Goal: Task Accomplishment & Management: Use online tool/utility

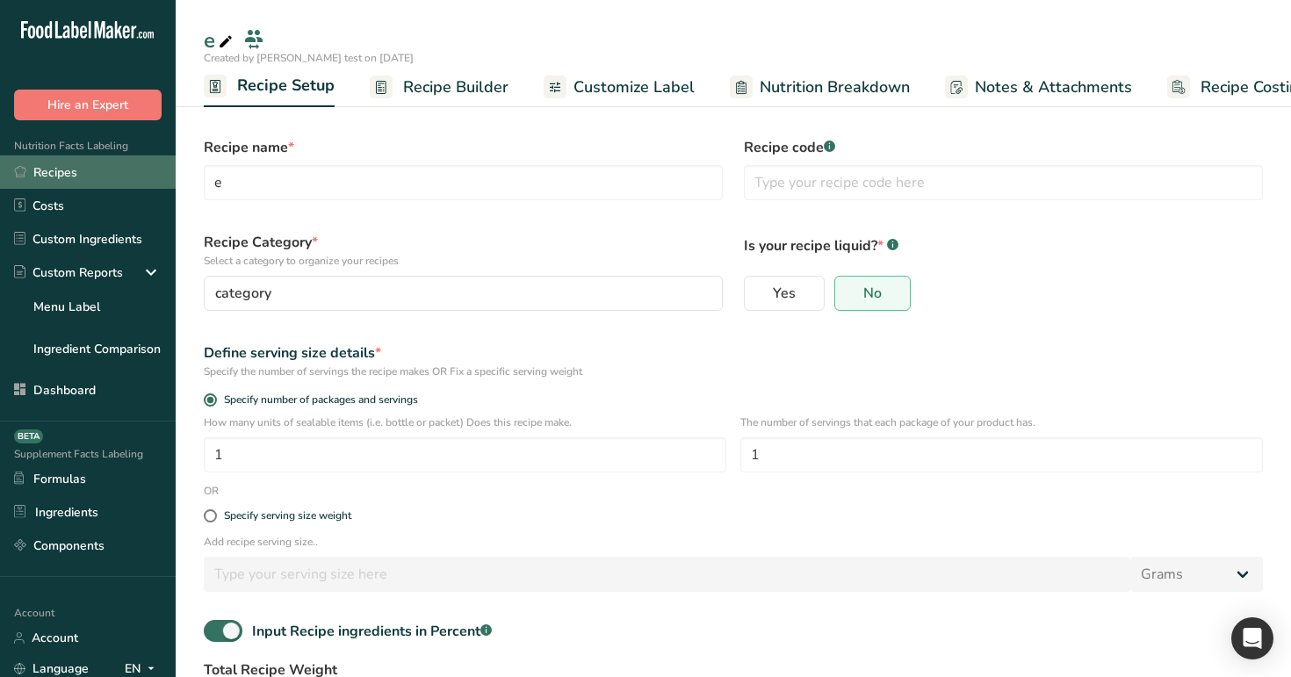
scroll to position [0, 6]
click at [107, 182] on link "Recipes" at bounding box center [88, 171] width 176 height 33
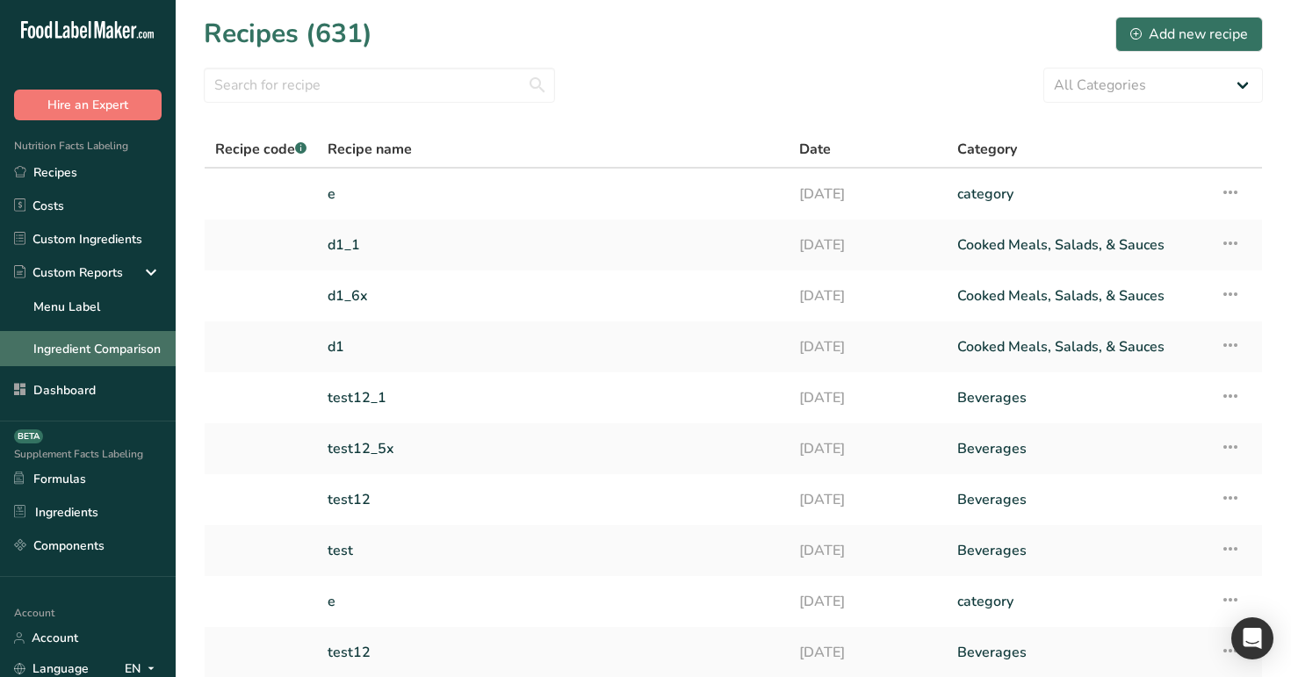
click at [125, 336] on link "Ingredient Comparison" at bounding box center [88, 348] width 176 height 35
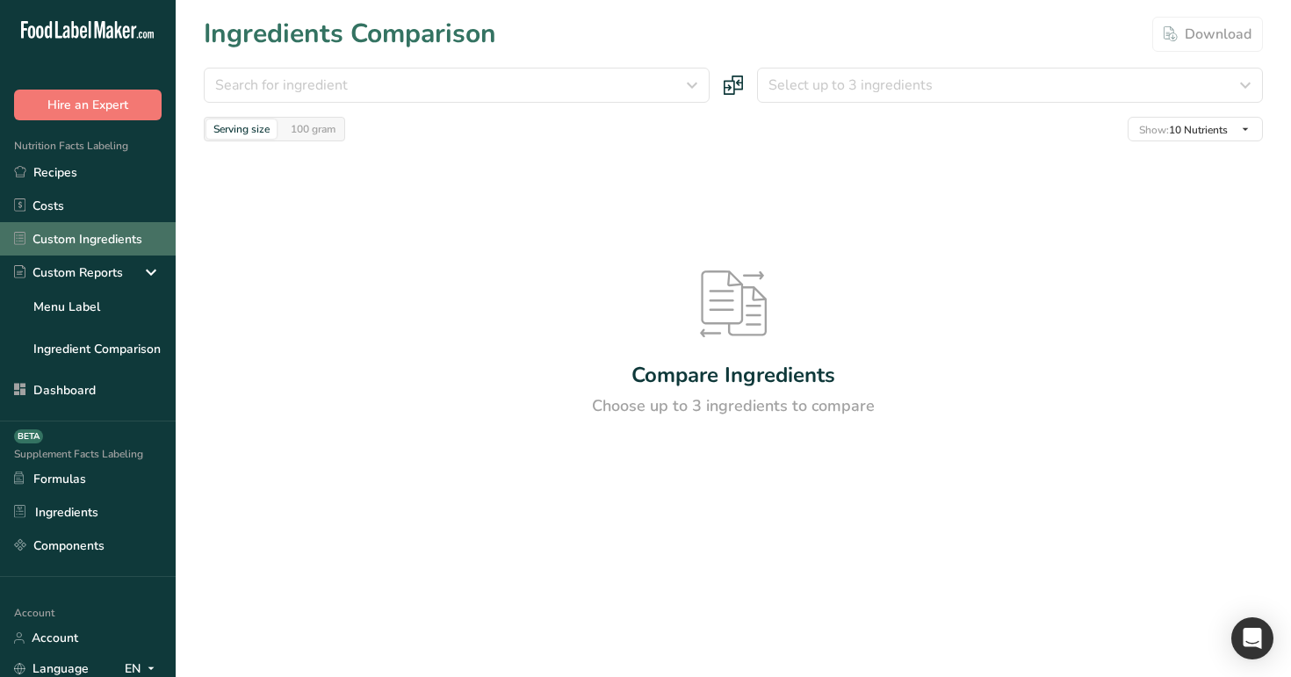
click at [115, 253] on link "Custom Ingredients" at bounding box center [88, 238] width 176 height 33
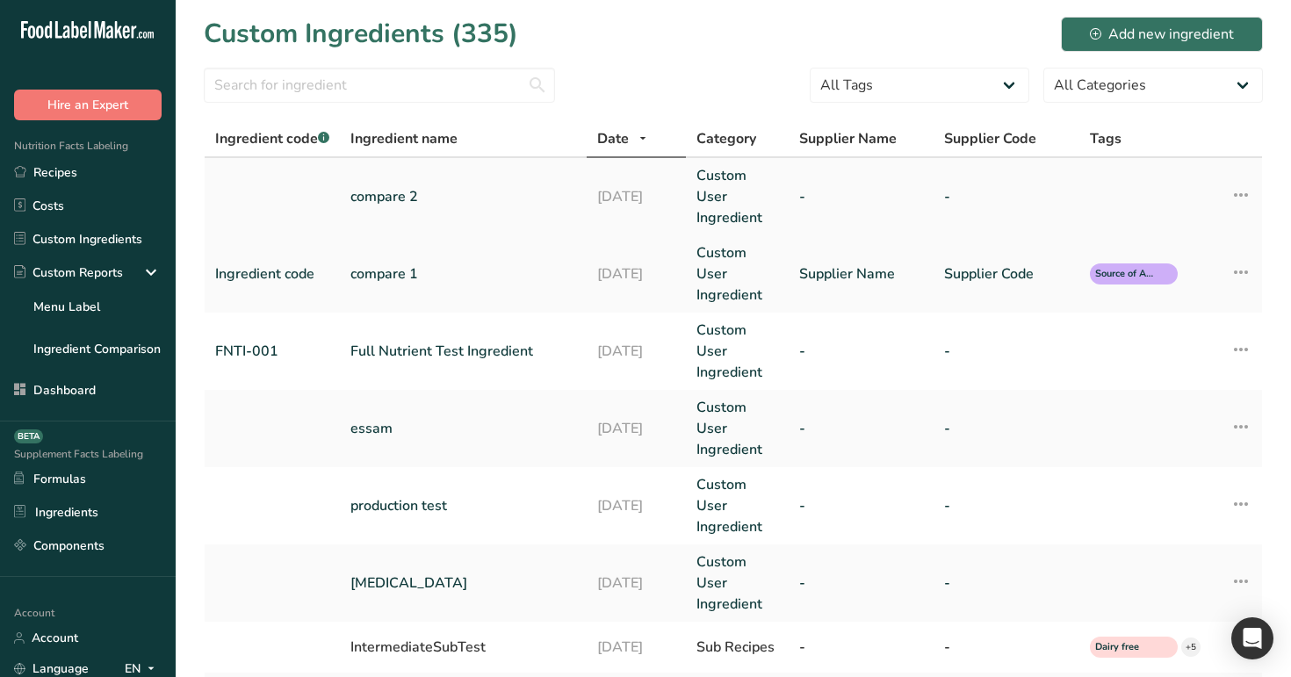
click at [431, 188] on link "compare 2" at bounding box center [463, 196] width 226 height 21
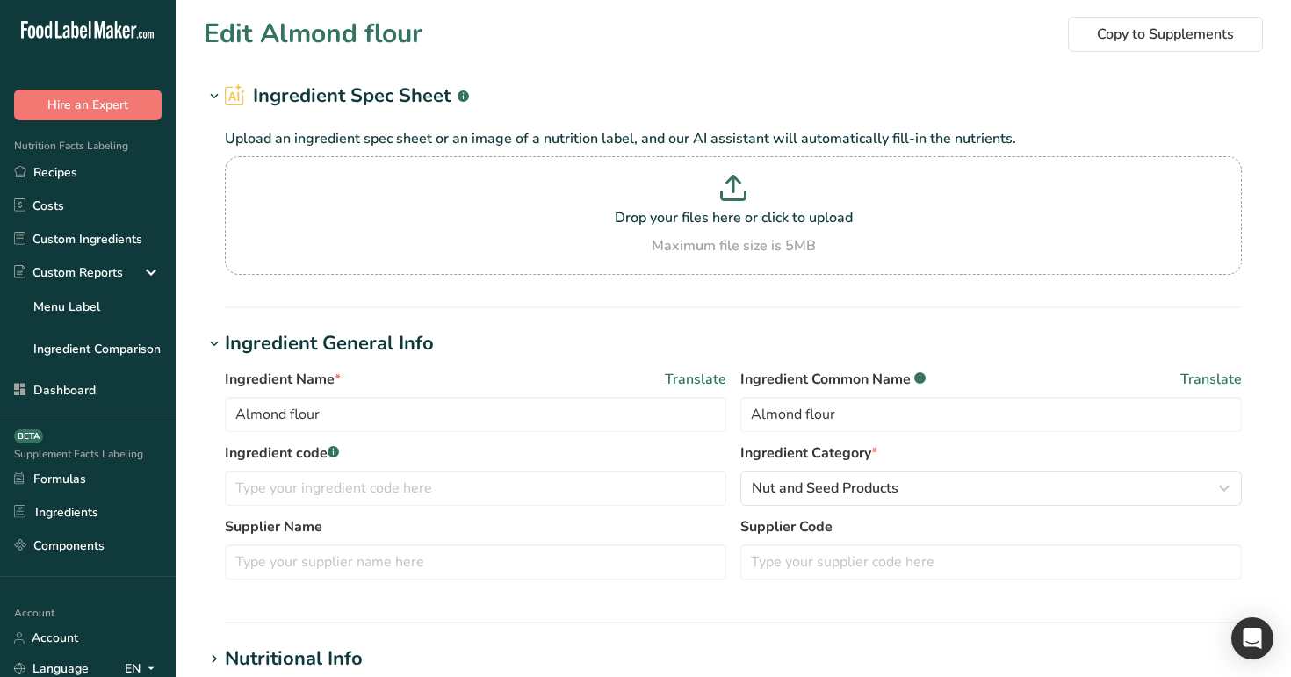
type input "compare 2"
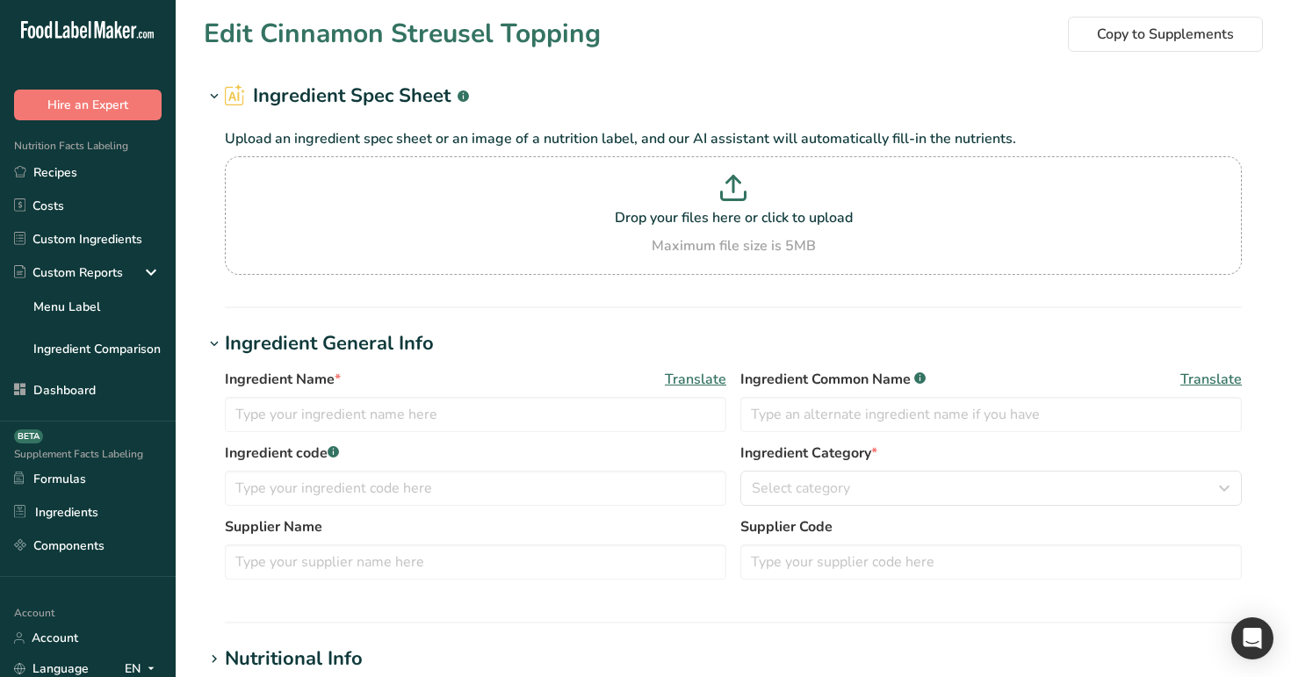
type input "Cinnamon Streusel Topping"
click at [453, 422] on input "Cinnamon Streusel Topping" at bounding box center [475, 414] width 501 height 35
click at [96, 167] on link "Recipes" at bounding box center [88, 171] width 176 height 33
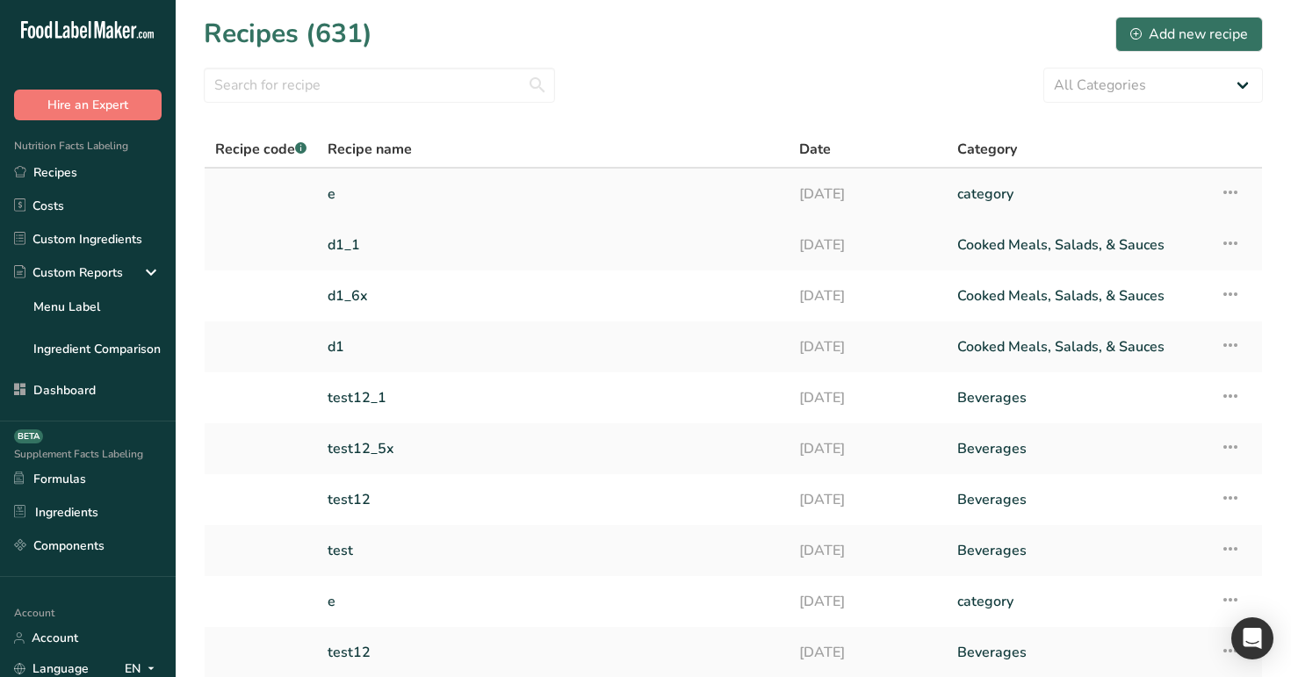
click at [365, 198] on link "e" at bounding box center [552, 194] width 450 height 37
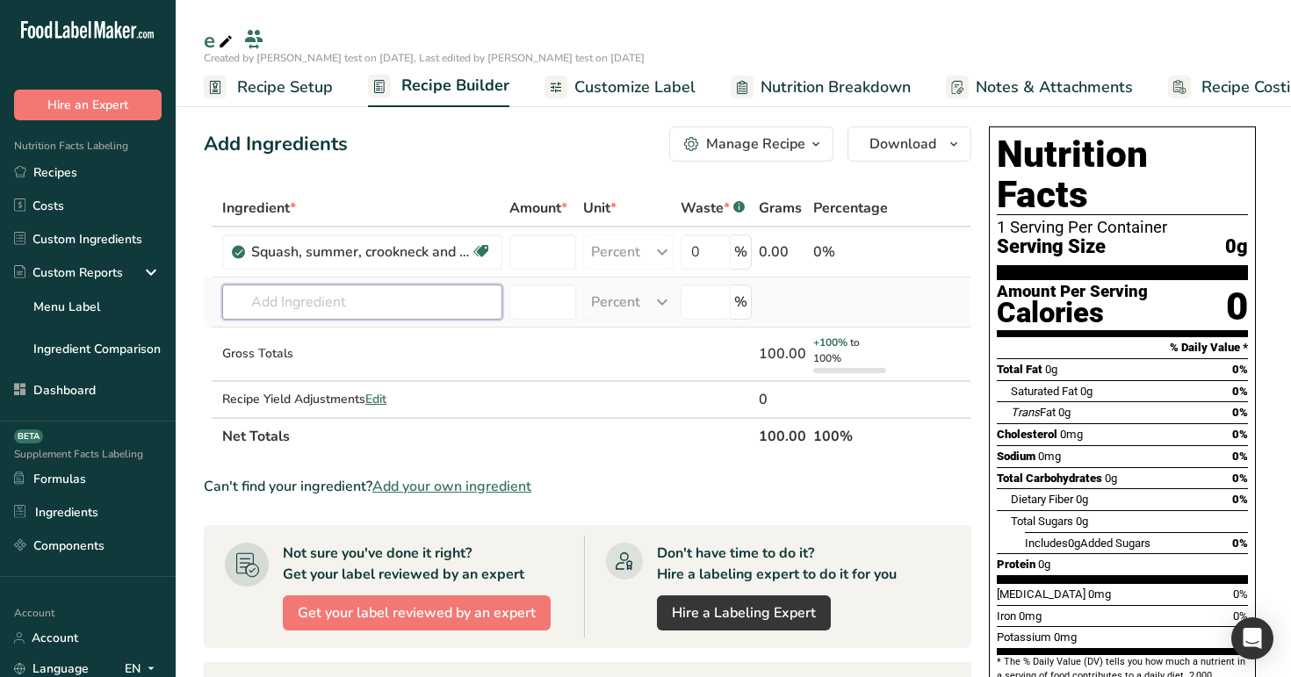
click at [363, 290] on input "text" at bounding box center [362, 301] width 280 height 35
paste input "Cinnamon Streusel Topping"
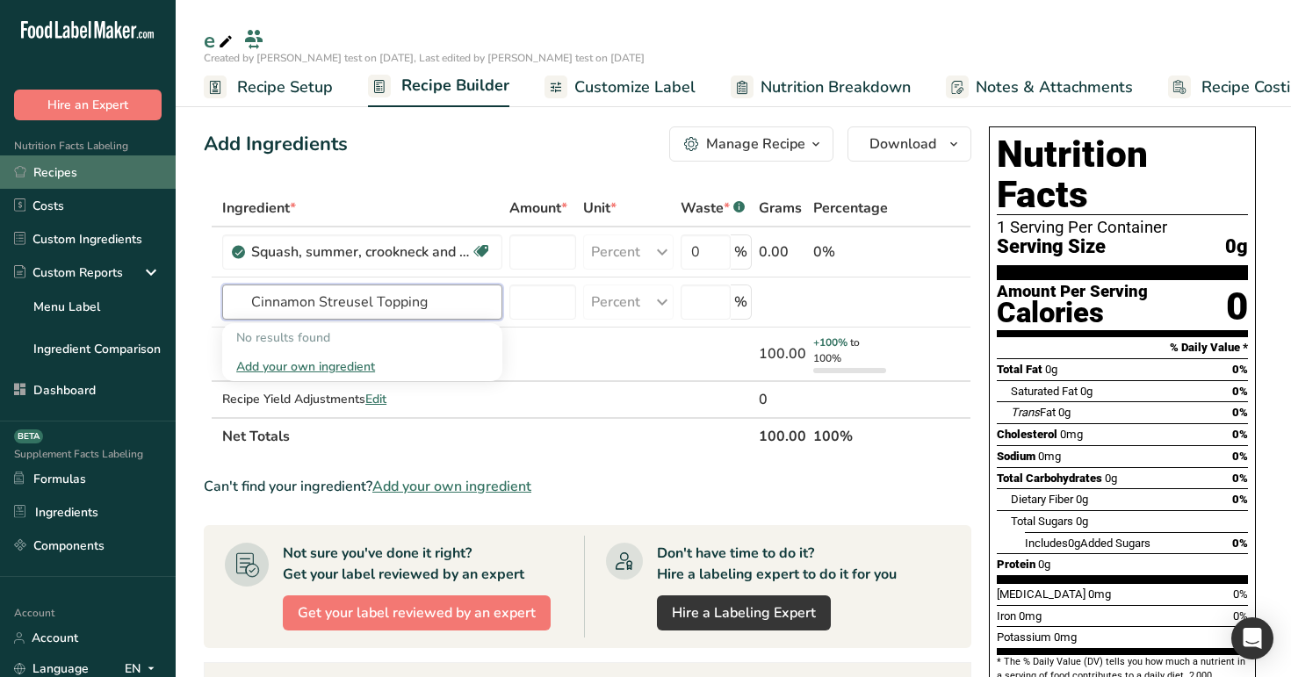
type input "Cinnamon Streusel Topping"
click at [132, 173] on link "Recipes" at bounding box center [88, 171] width 176 height 33
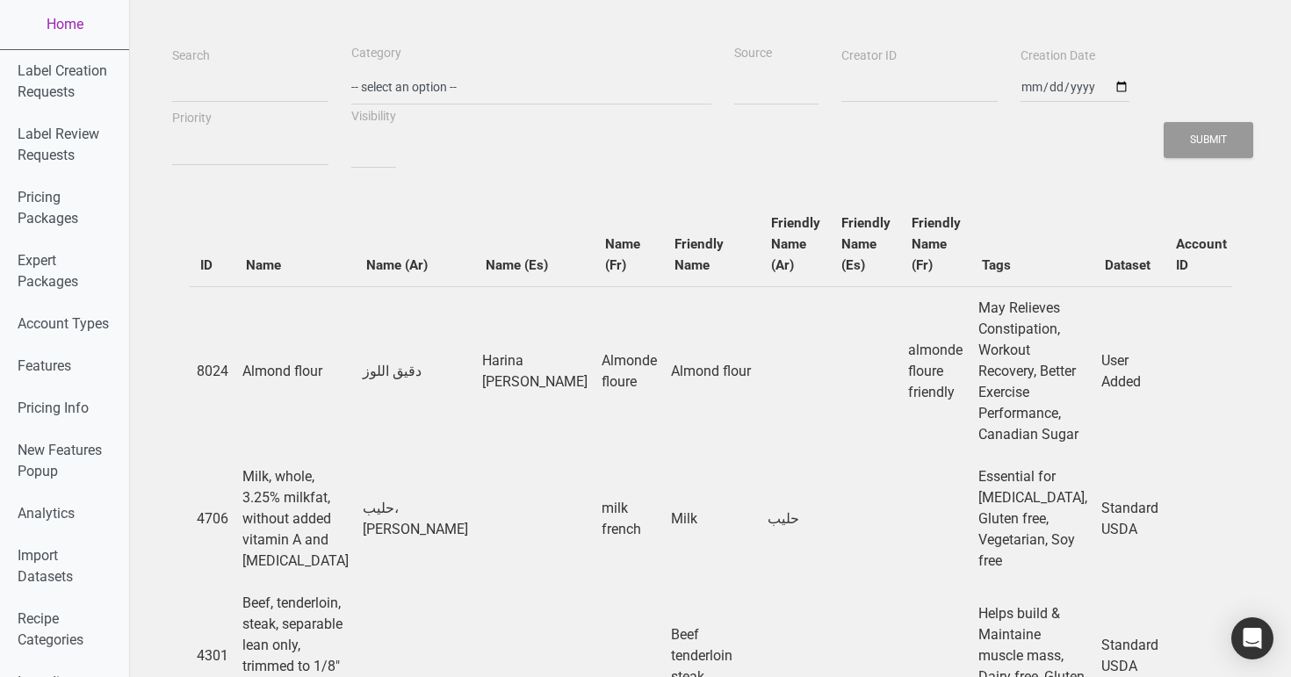
select select
